Goal: Book appointment/travel/reservation

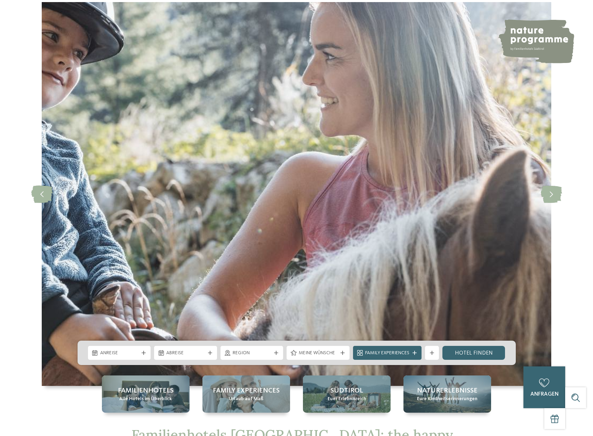
scroll to position [83, 0]
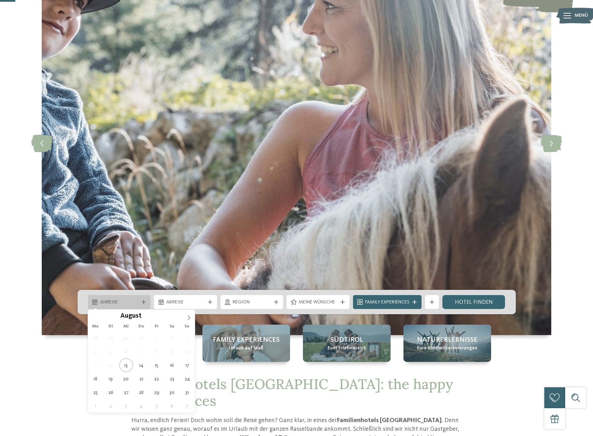
click at [144, 307] on div "Anreise" at bounding box center [119, 302] width 63 height 14
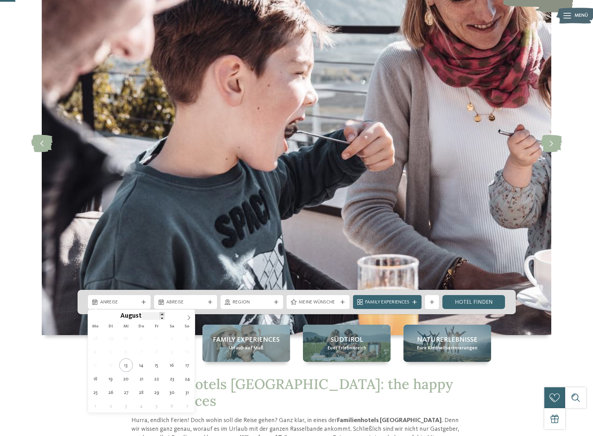
type input "****"
click at [162, 315] on span at bounding box center [162, 314] width 5 height 4
click at [93, 317] on icon at bounding box center [93, 317] width 2 height 5
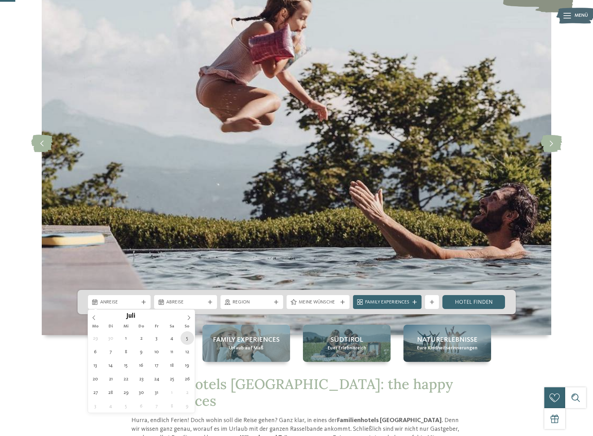
type div "05.07.2026"
type input "****"
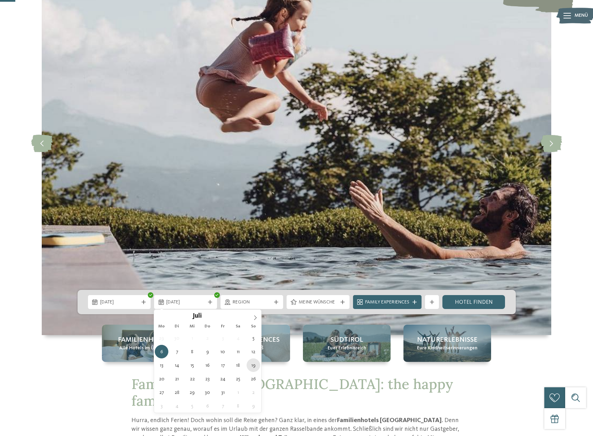
type div "19.07.2026"
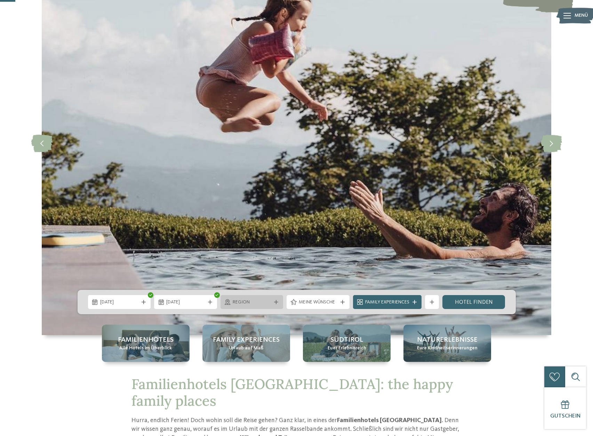
click at [270, 302] on span "Region" at bounding box center [252, 302] width 39 height 7
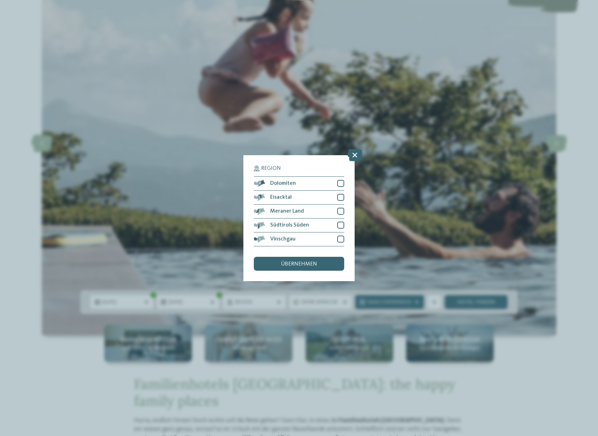
click at [277, 302] on div "Region Dolomiten" at bounding box center [299, 218] width 598 height 436
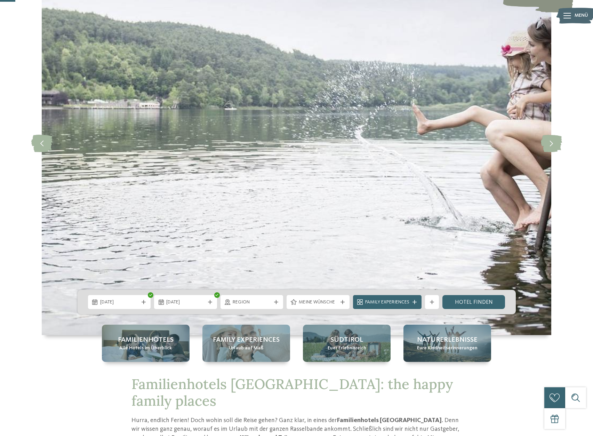
click at [344, 303] on div at bounding box center [342, 302] width 7 height 4
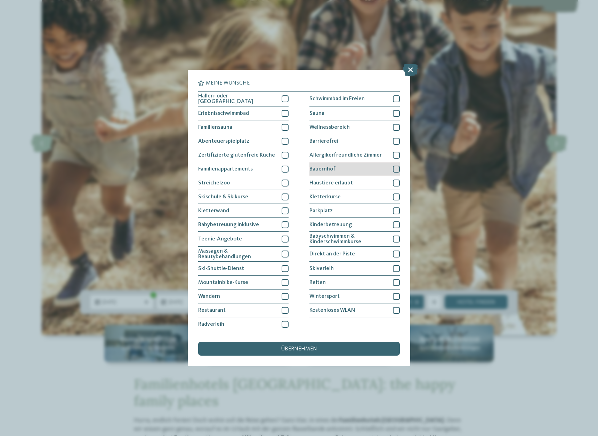
click at [397, 169] on div at bounding box center [396, 168] width 7 height 7
click at [394, 153] on div at bounding box center [396, 155] width 7 height 7
click at [397, 154] on icon at bounding box center [396, 155] width 5 height 4
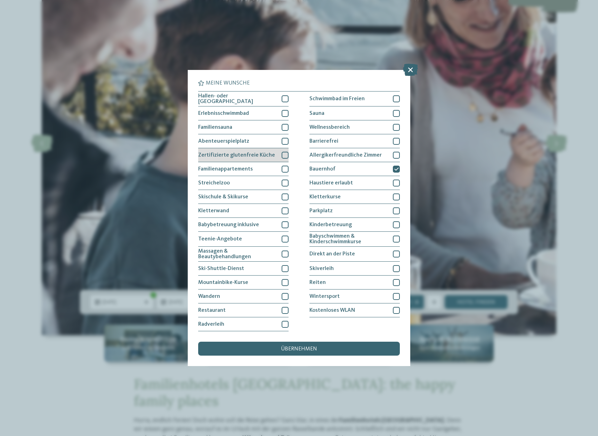
click at [285, 152] on div at bounding box center [285, 155] width 7 height 7
click at [284, 348] on span "übernehmen" at bounding box center [299, 349] width 36 height 6
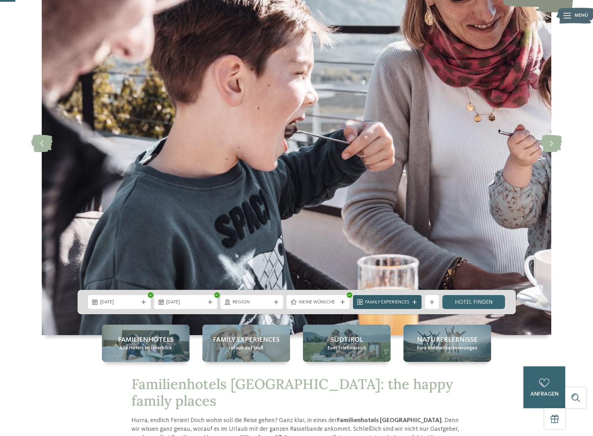
click at [402, 302] on span "Family Experiences" at bounding box center [387, 302] width 44 height 7
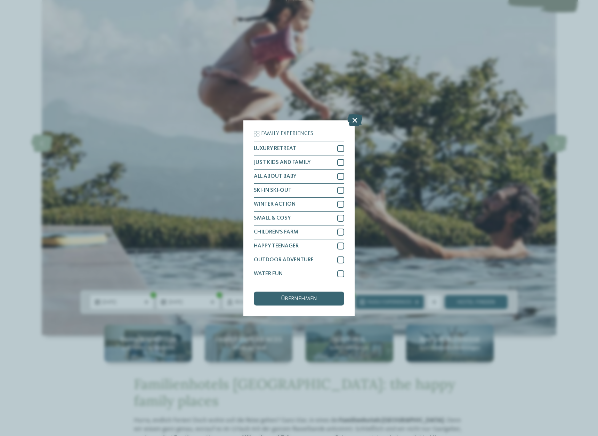
click at [355, 119] on icon at bounding box center [354, 120] width 15 height 12
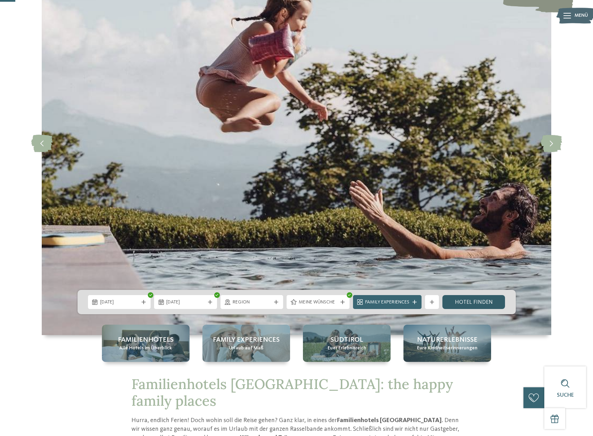
click at [473, 298] on link "Hotel finden" at bounding box center [473, 302] width 63 height 14
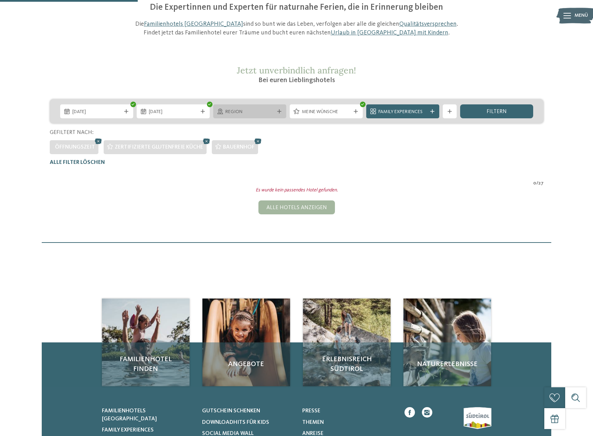
scroll to position [61, 0]
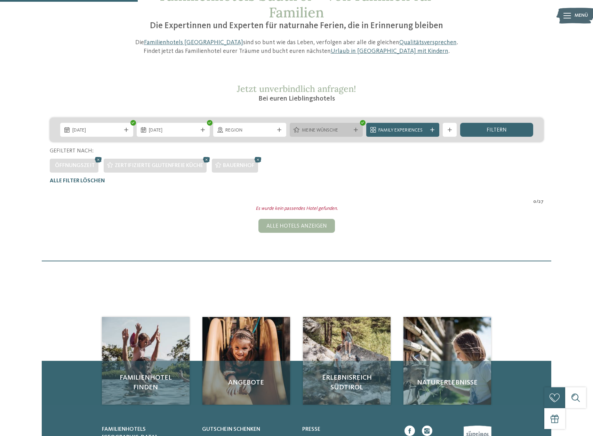
click at [351, 131] on div "Meine Wünsche" at bounding box center [326, 130] width 52 height 8
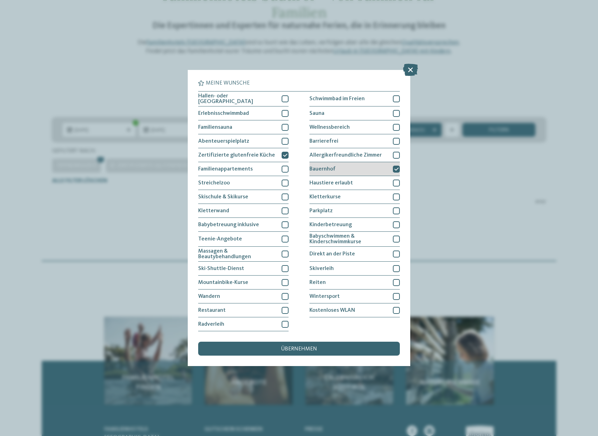
click at [394, 168] on div at bounding box center [396, 168] width 7 height 7
click at [411, 71] on icon at bounding box center [410, 70] width 15 height 12
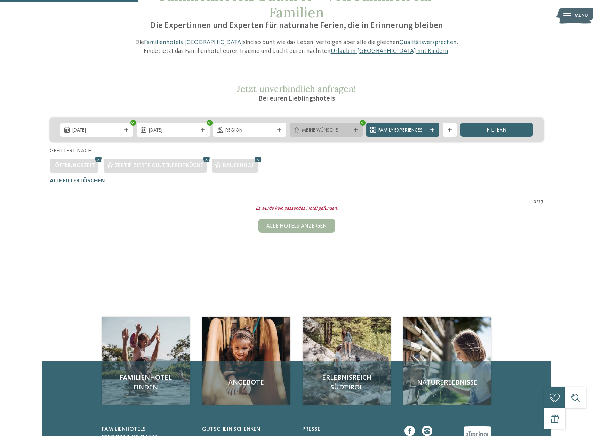
click at [353, 136] on div "Meine Wünsche" at bounding box center [326, 130] width 73 height 14
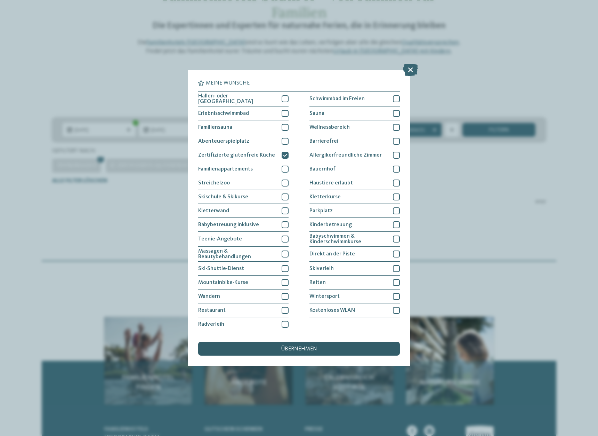
click at [294, 353] on div "übernehmen" at bounding box center [299, 348] width 202 height 14
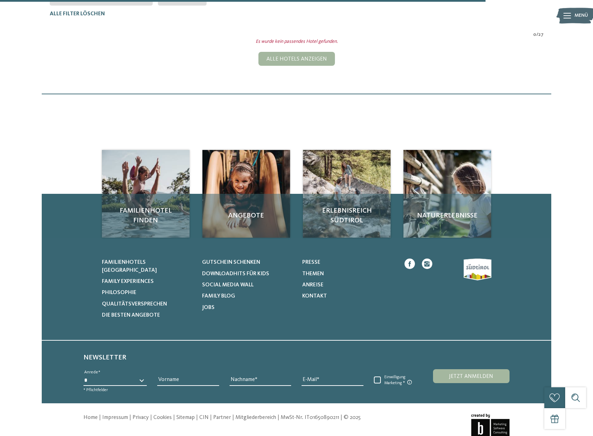
scroll to position [103, 0]
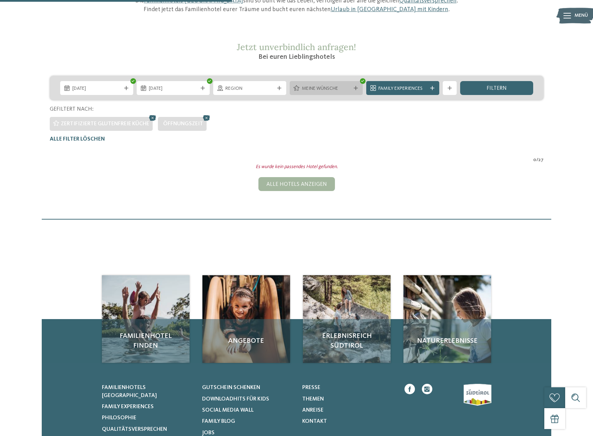
click at [357, 90] on icon at bounding box center [356, 88] width 4 height 4
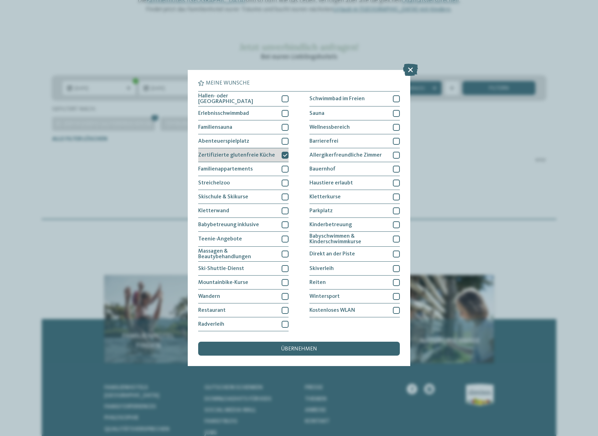
click at [285, 155] on icon at bounding box center [285, 155] width 5 height 4
click at [292, 348] on span "übernehmen" at bounding box center [299, 349] width 36 height 6
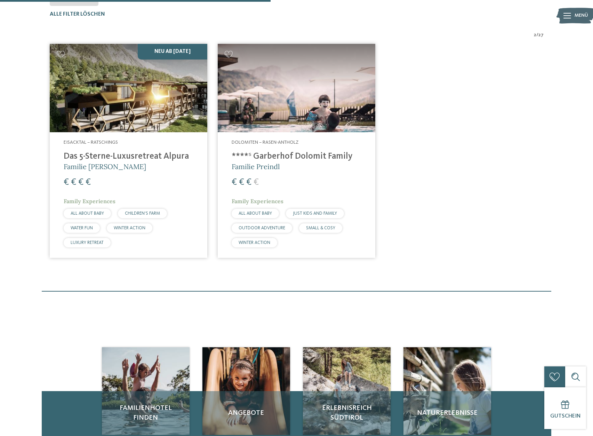
scroll to position [228, 0]
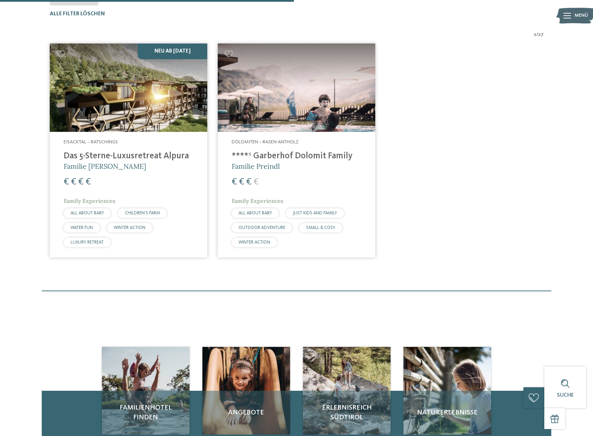
click at [289, 159] on h4 "****ˢ Garberhof Dolomit Family" at bounding box center [297, 156] width 130 height 10
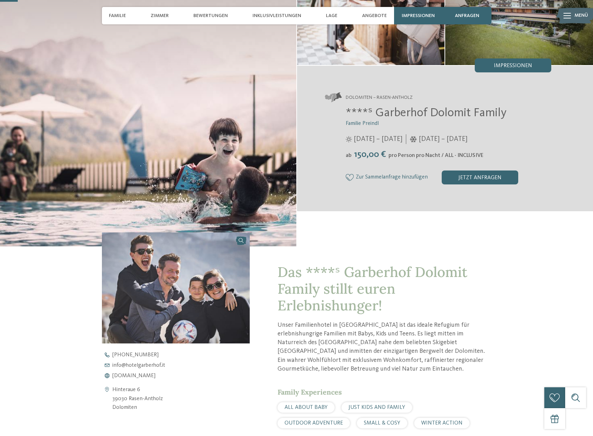
scroll to position [83, 0]
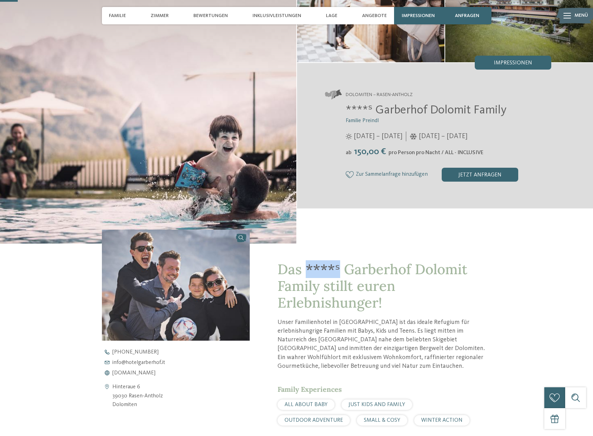
drag, startPoint x: 338, startPoint y: 270, endPoint x: 306, endPoint y: 270, distance: 31.3
click at [306, 270] on span "Das ****ˢ Garberhof Dolomit Family stillt euren Erlebnishunger!" at bounding box center [372, 285] width 190 height 51
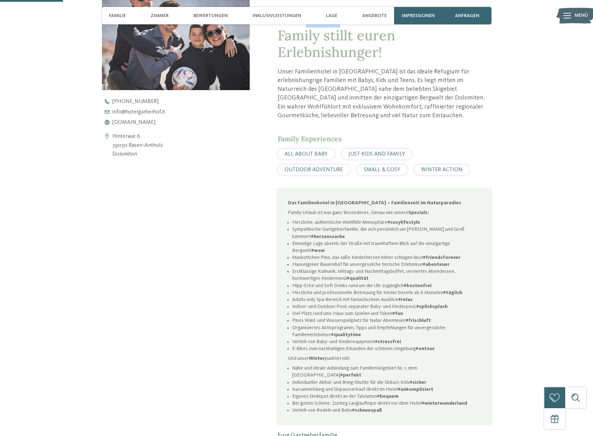
scroll to position [0, 0]
